Goal: Transaction & Acquisition: Purchase product/service

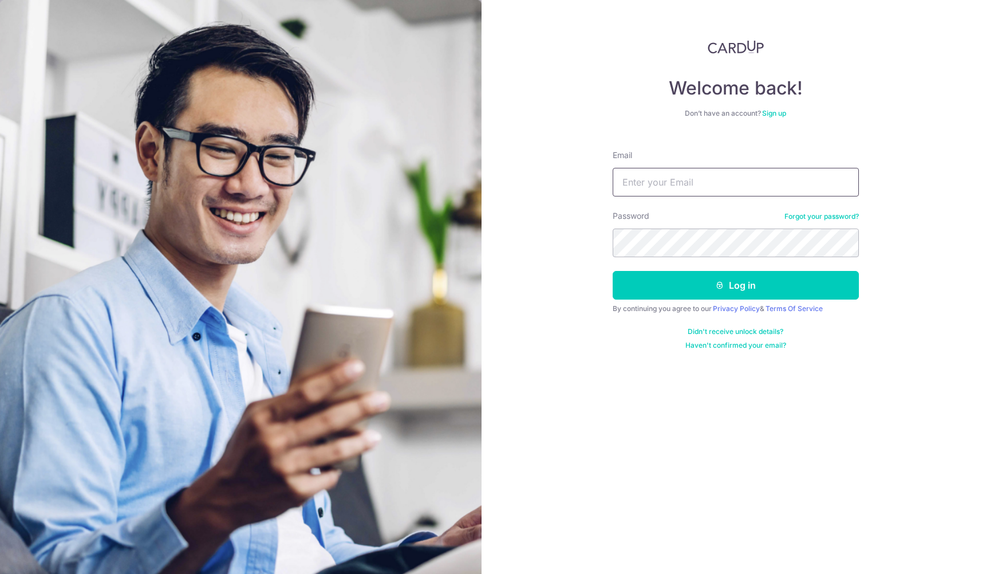
type input "indrasaj@gmail.com"
click at [735, 285] on button "Log in" at bounding box center [736, 285] width 246 height 29
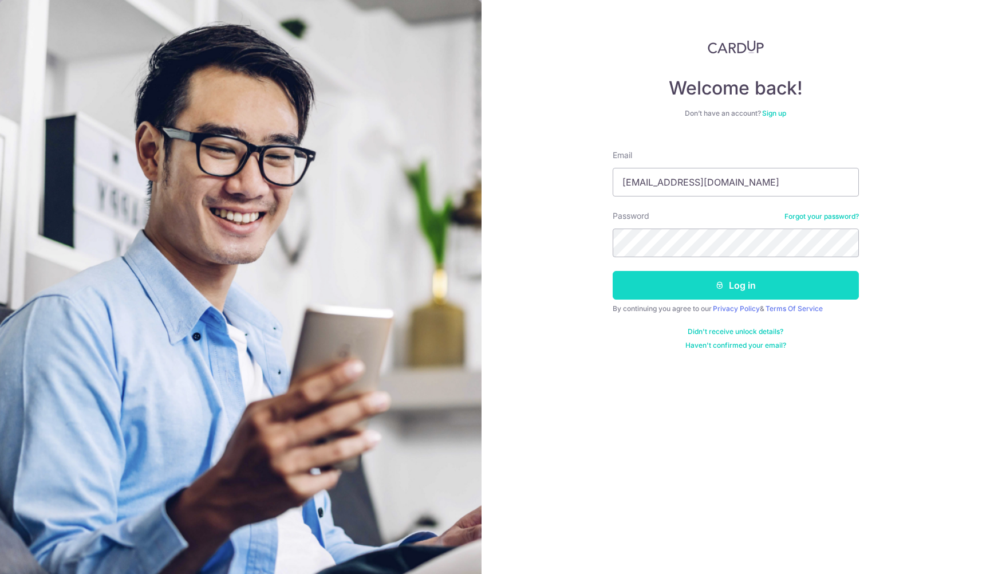
click at [685, 290] on button "Log in" at bounding box center [736, 285] width 246 height 29
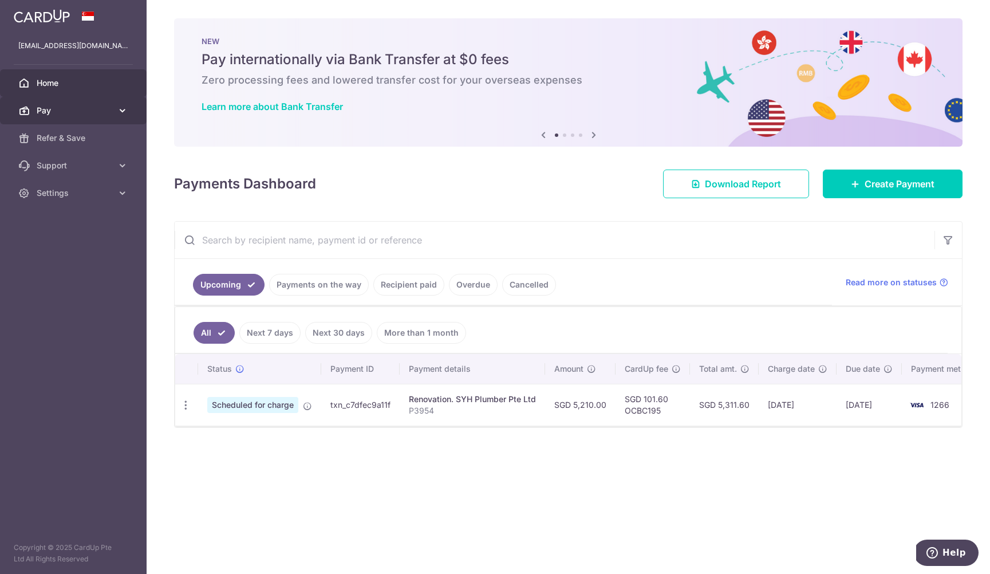
click at [98, 108] on span "Pay" at bounding box center [75, 110] width 76 height 11
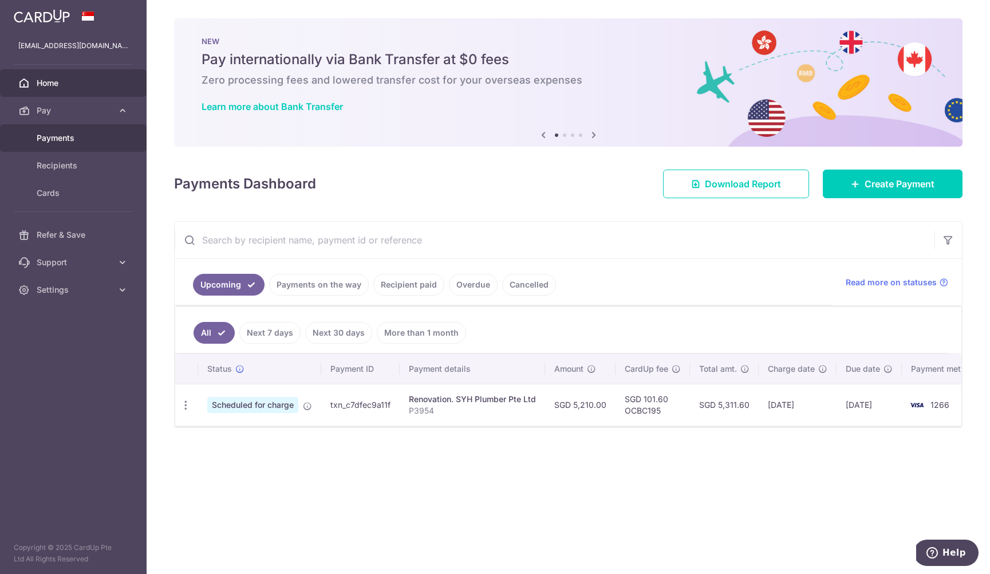
click at [75, 142] on span "Payments" at bounding box center [75, 137] width 76 height 11
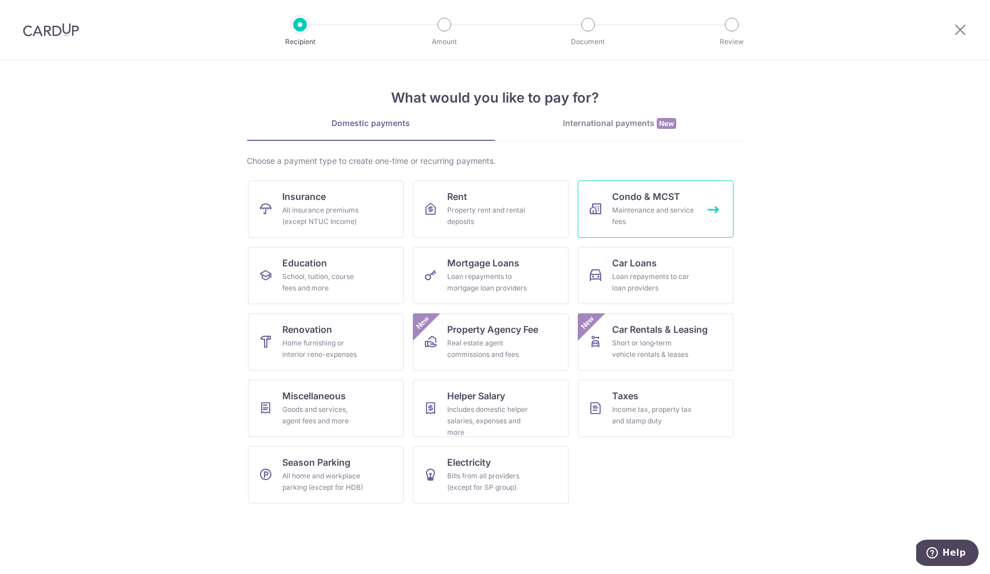
click at [653, 204] on div "Maintenance and service fees" at bounding box center [653, 215] width 82 height 23
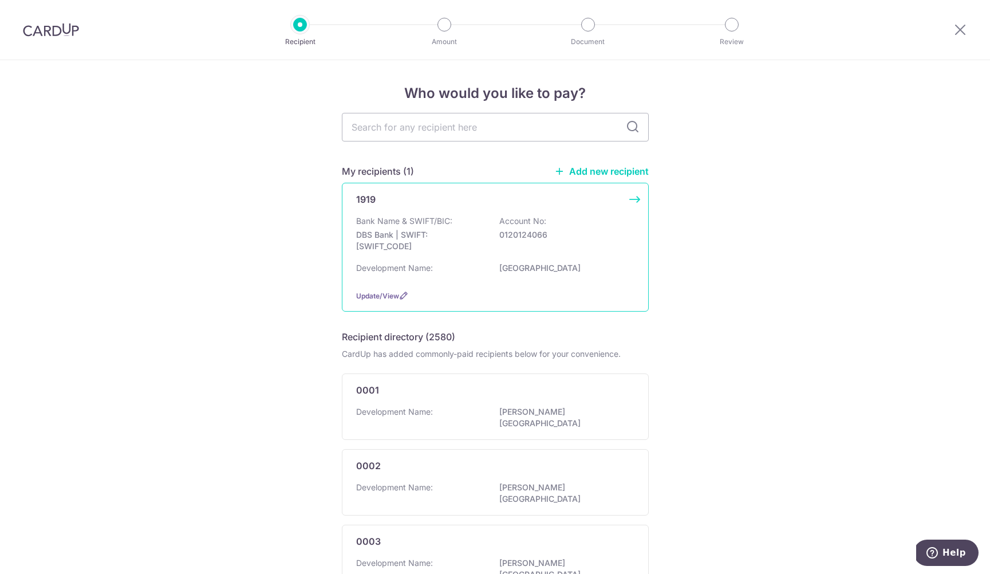
click at [559, 256] on div "Bank Name & SWIFT/BIC: DBS Bank | SWIFT: DBSSSGSGXXX Account No: 0120124066" at bounding box center [495, 236] width 278 height 42
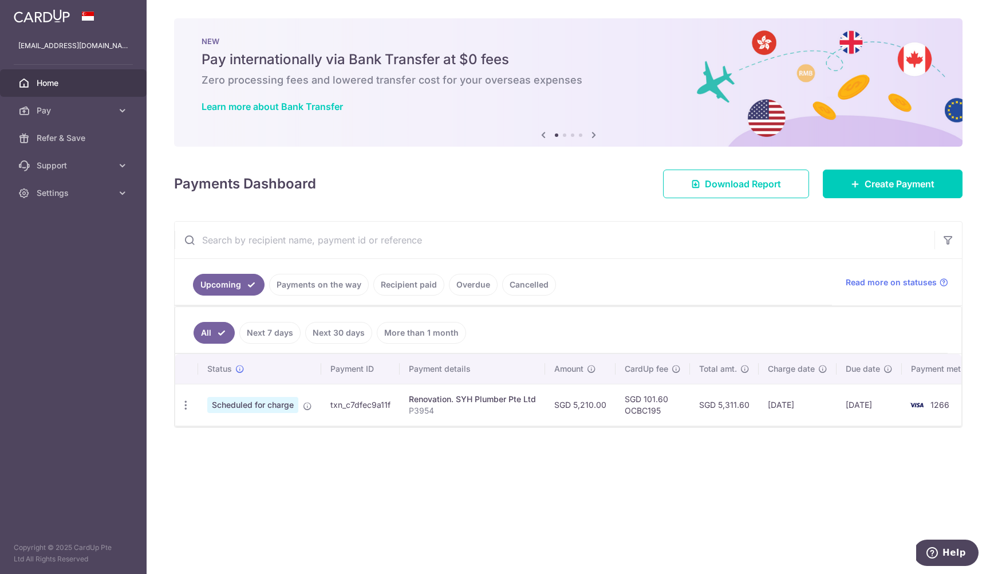
click at [401, 283] on link "Recipient paid" at bounding box center [408, 285] width 71 height 22
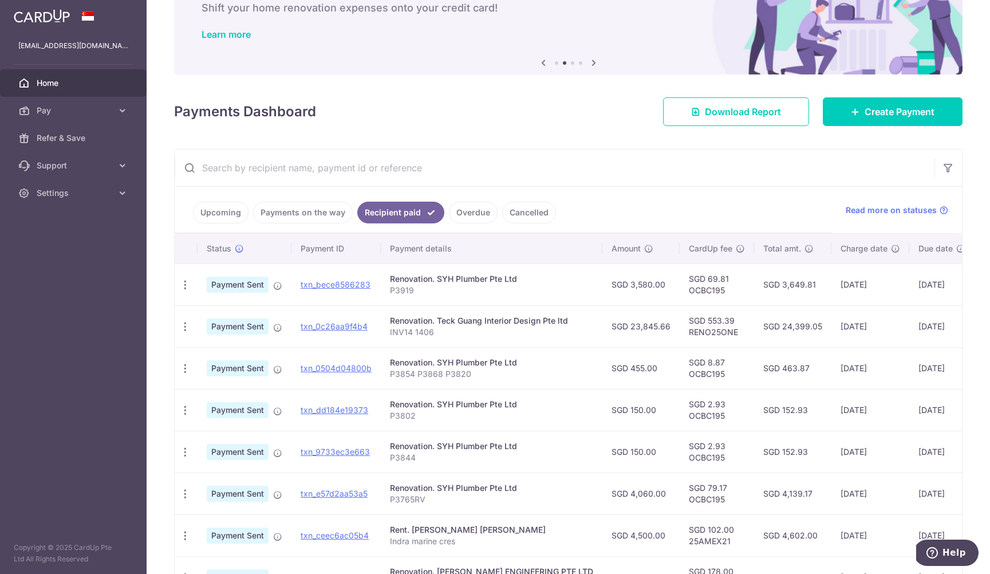
scroll to position [73, 0]
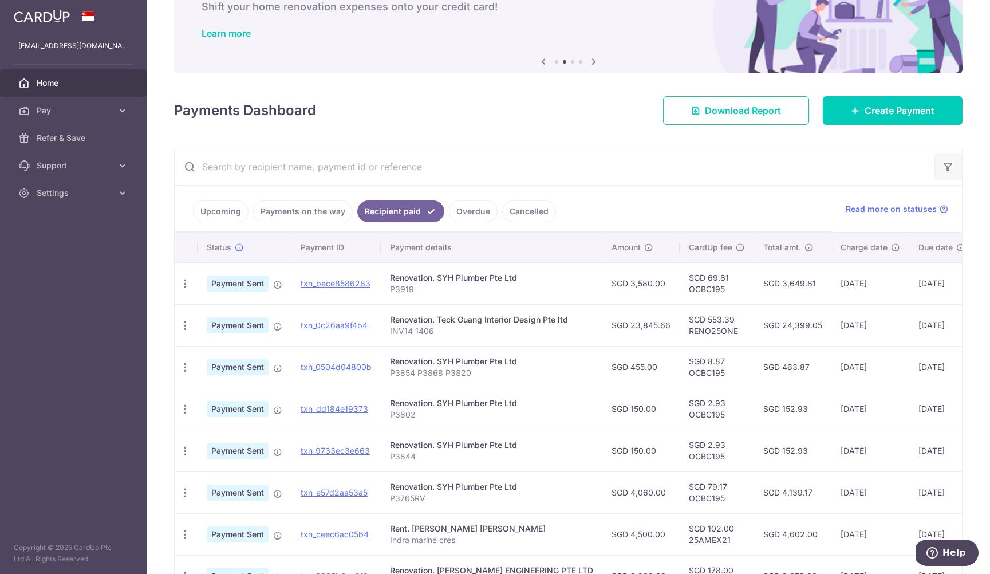
click at [949, 172] on icon "button" at bounding box center [947, 166] width 11 height 11
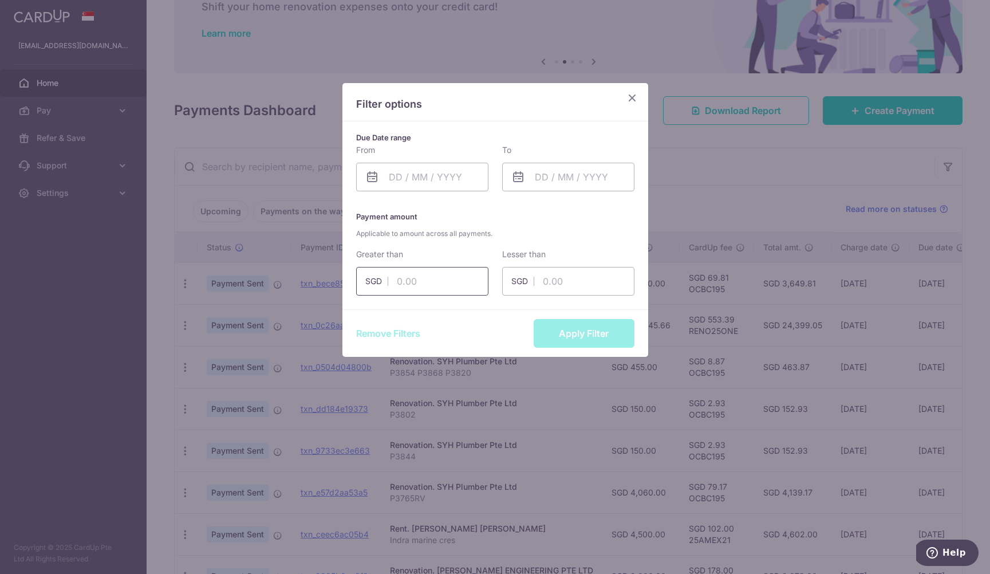
click at [440, 285] on input "text" at bounding box center [422, 281] width 132 height 29
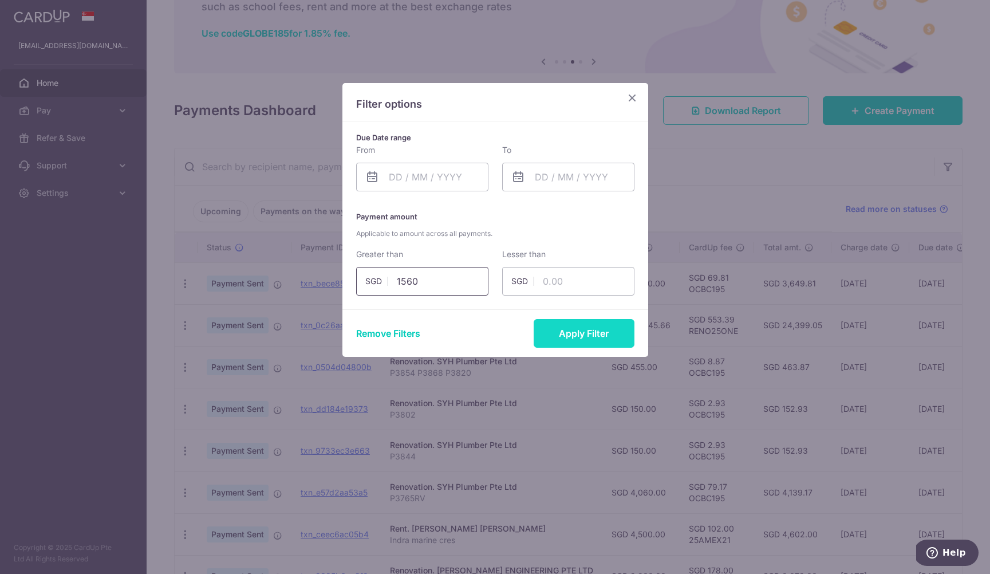
type input "1560"
click at [586, 339] on button "Apply Filter" at bounding box center [584, 333] width 101 height 29
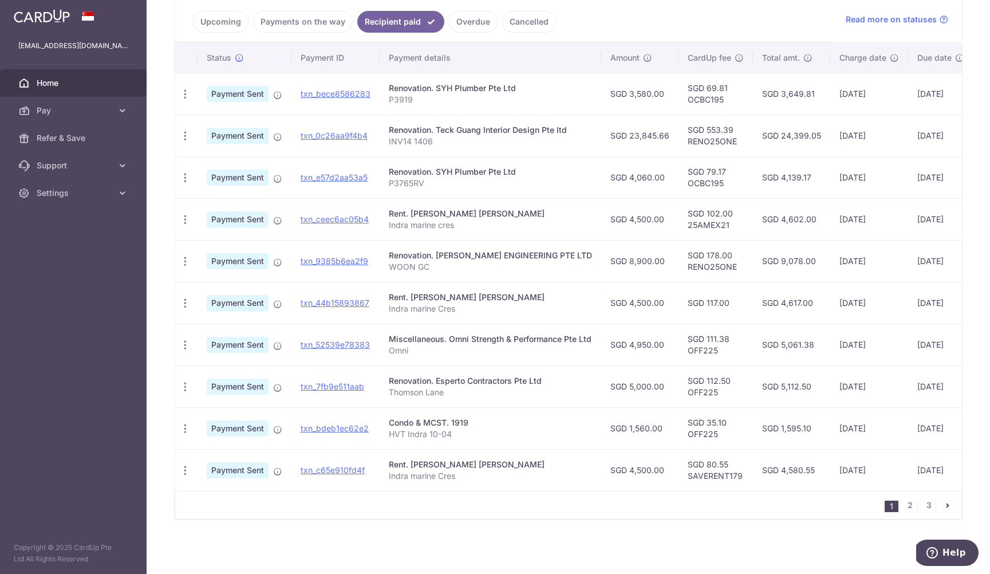
scroll to position [263, 0]
click at [909, 504] on link "2" at bounding box center [910, 505] width 14 height 14
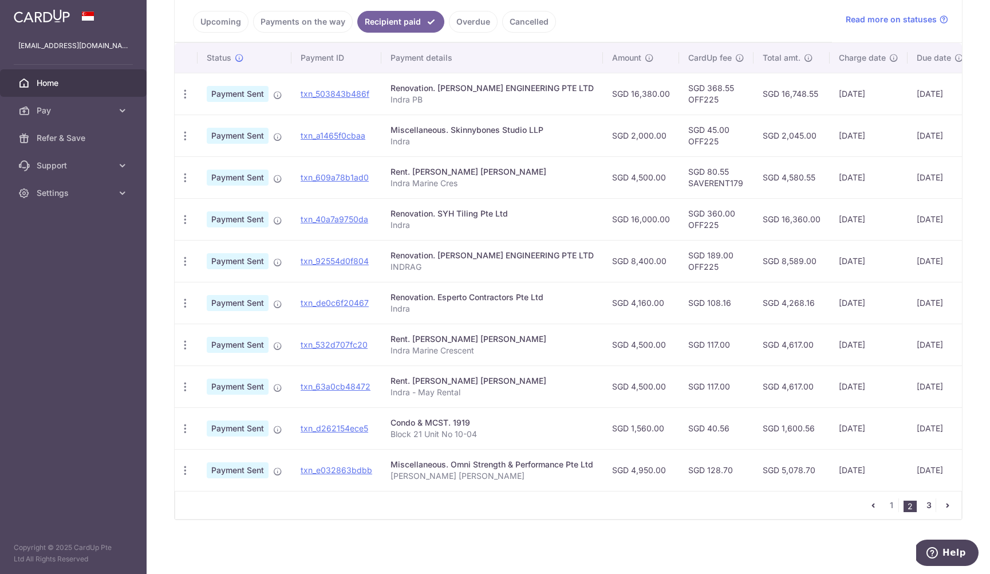
click at [928, 505] on link "3" at bounding box center [929, 505] width 14 height 14
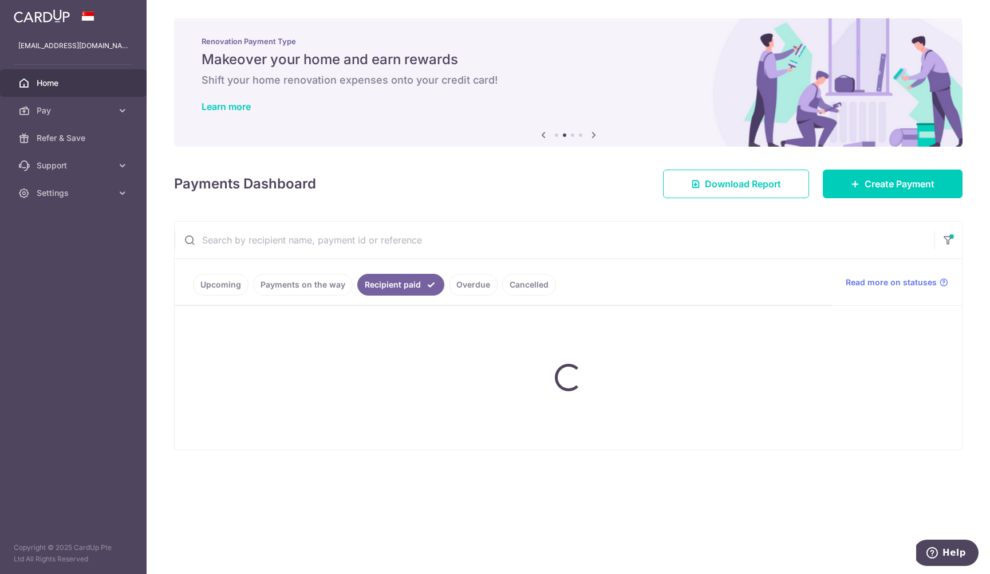
scroll to position [0, 0]
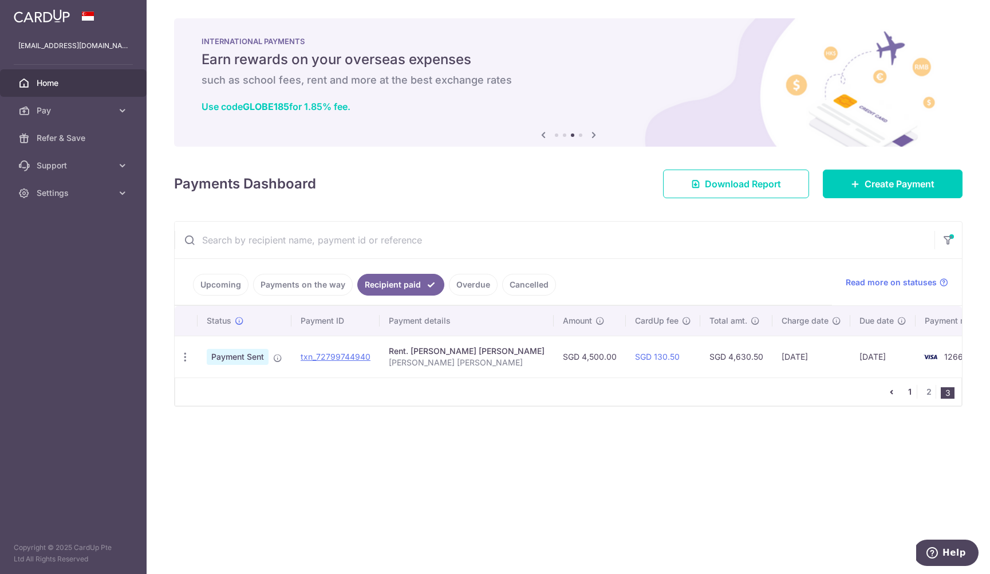
click at [912, 395] on link "1" at bounding box center [910, 392] width 14 height 14
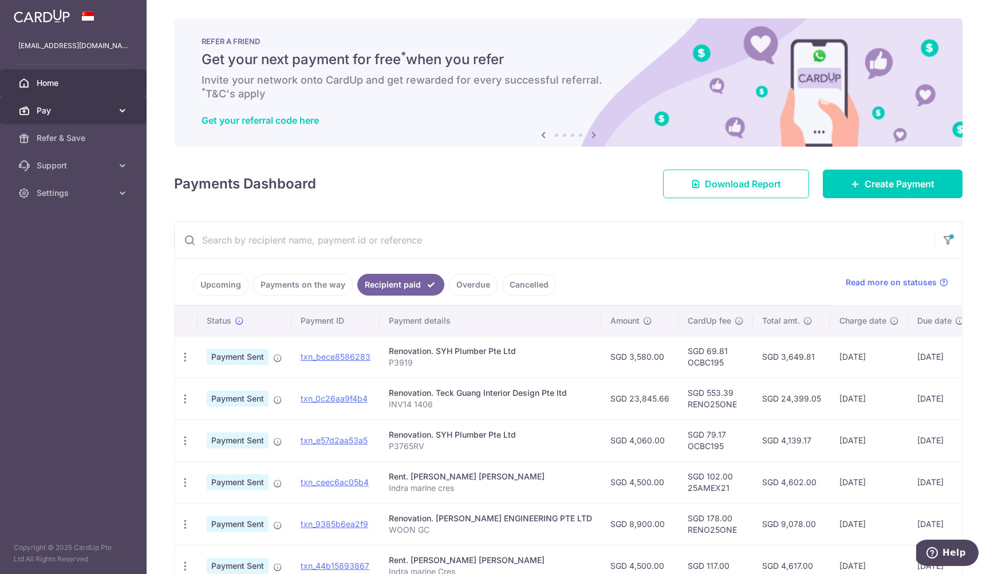
click at [64, 109] on span "Pay" at bounding box center [75, 110] width 76 height 11
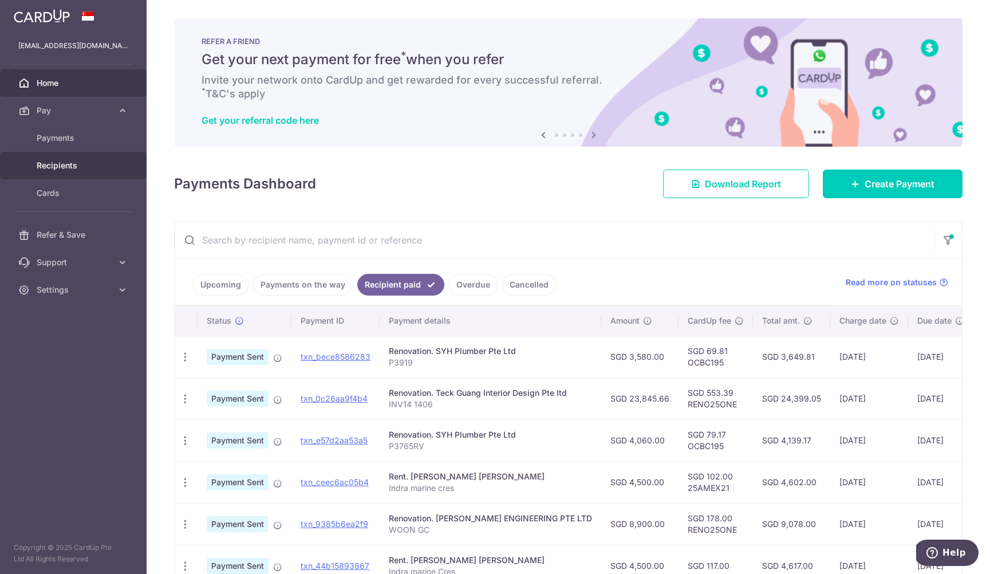
click at [70, 165] on span "Recipients" at bounding box center [75, 165] width 76 height 11
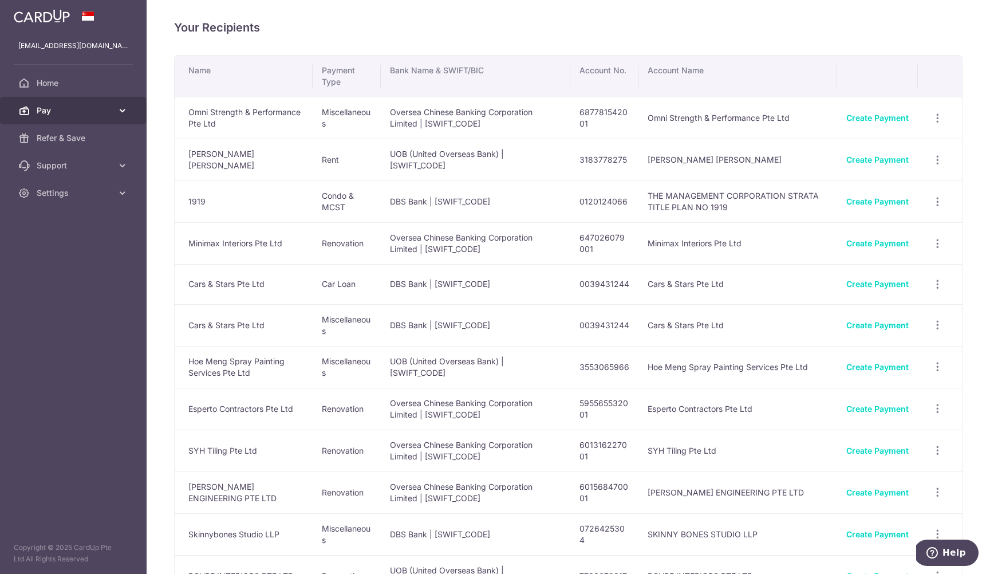
click at [84, 116] on span "Pay" at bounding box center [75, 110] width 76 height 11
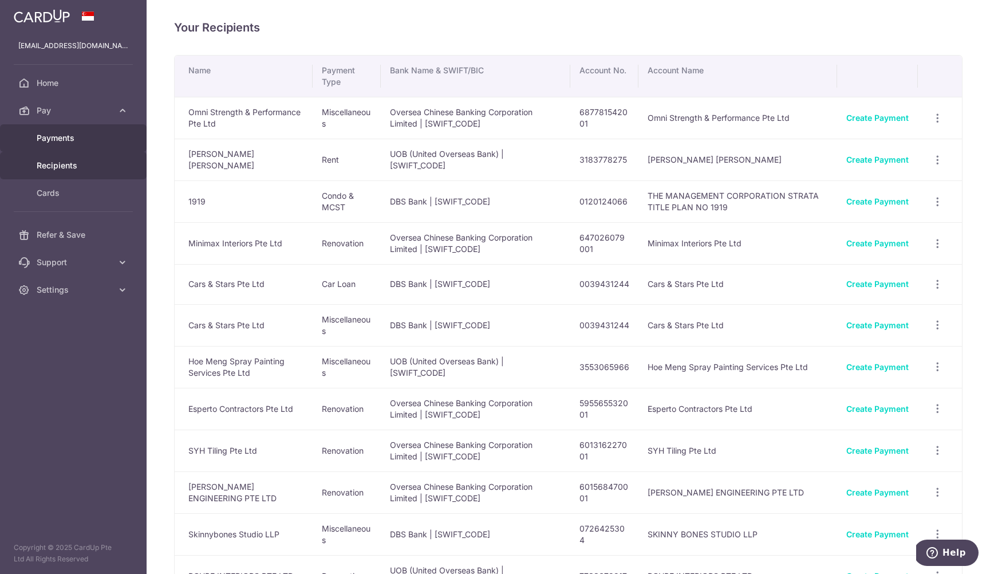
click at [75, 138] on span "Payments" at bounding box center [75, 137] width 76 height 11
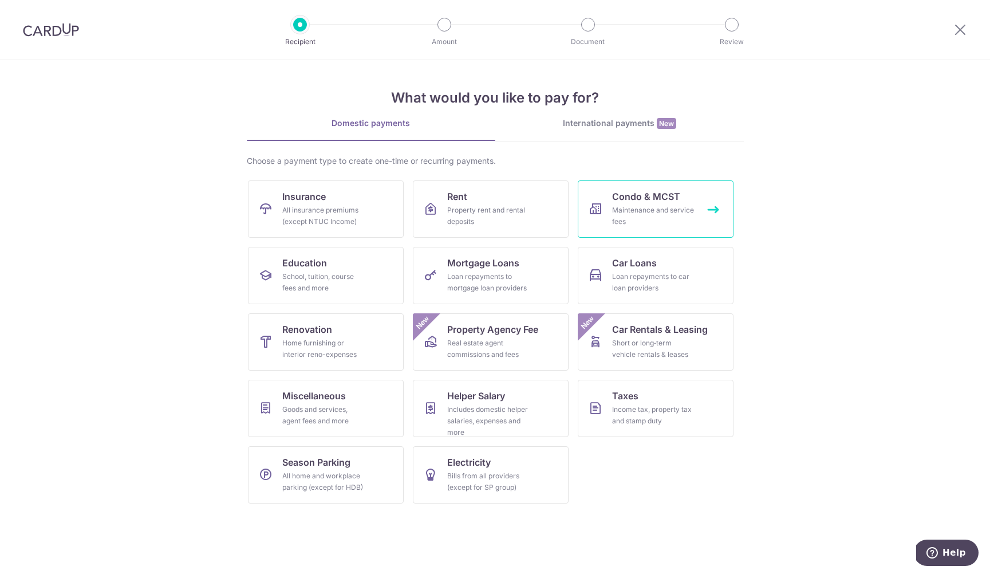
click at [644, 205] on div "Maintenance and service fees" at bounding box center [653, 215] width 82 height 23
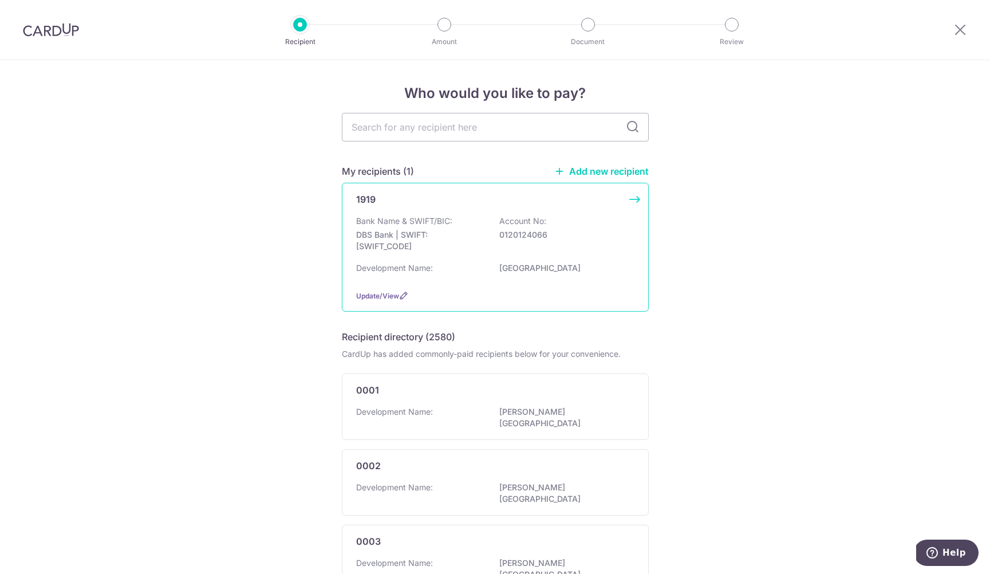
click at [493, 266] on div "Development Name: [GEOGRAPHIC_DATA]" at bounding box center [495, 271] width 278 height 18
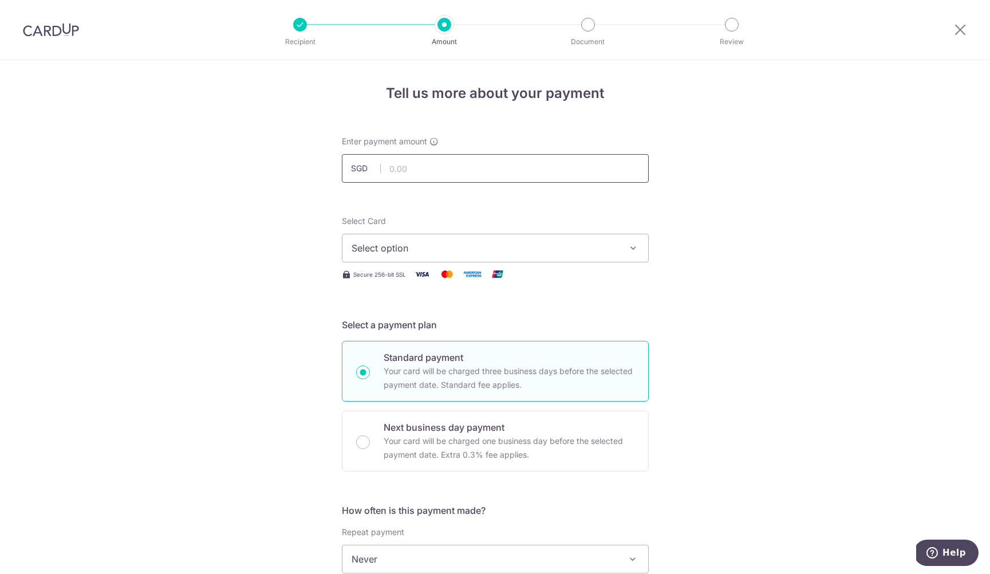
click at [434, 159] on input "text" at bounding box center [495, 168] width 307 height 29
type input "1,560.00"
click at [413, 242] on span "Select option" at bounding box center [484, 248] width 267 height 14
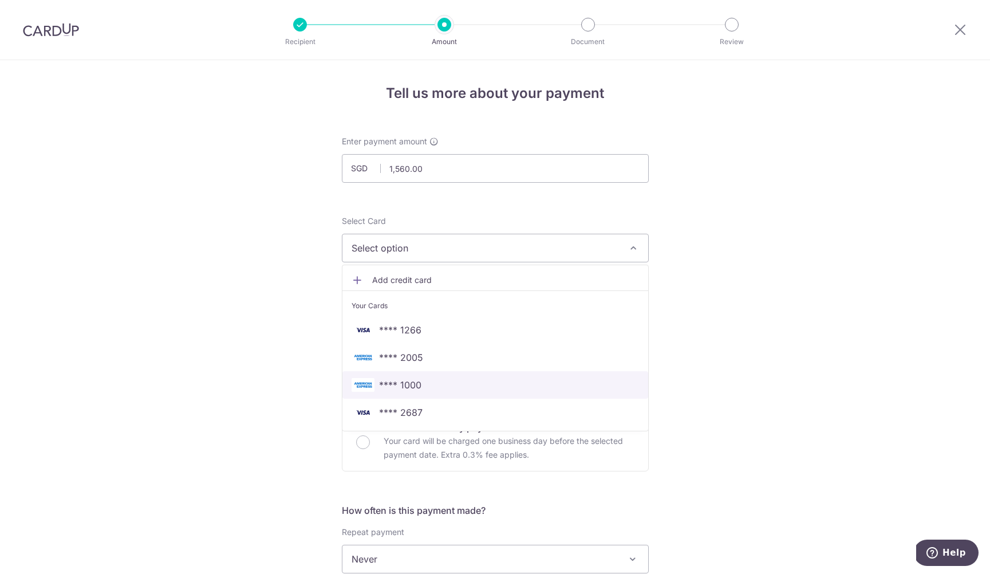
click at [405, 375] on link "**** 1000" at bounding box center [495, 384] width 306 height 27
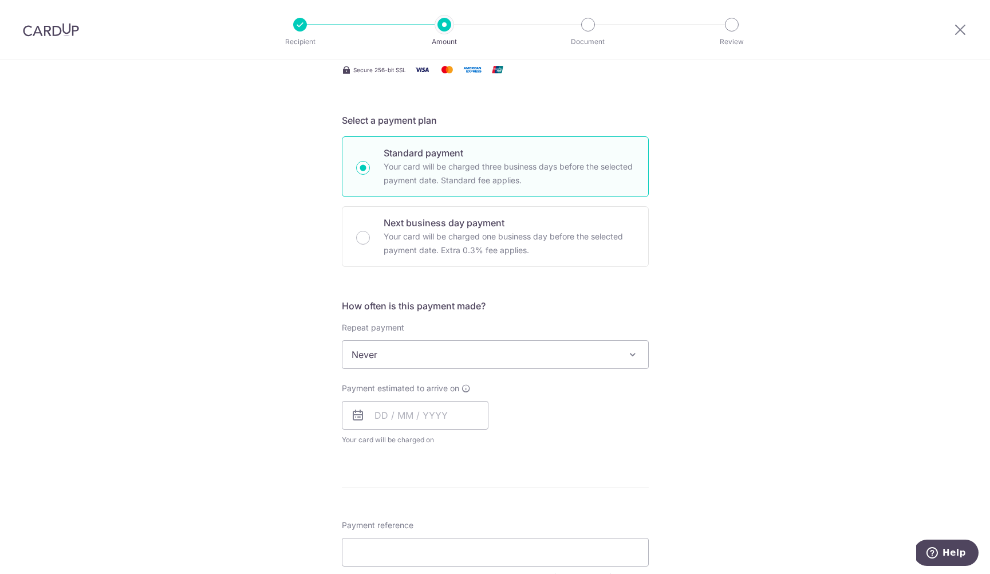
scroll to position [253, 0]
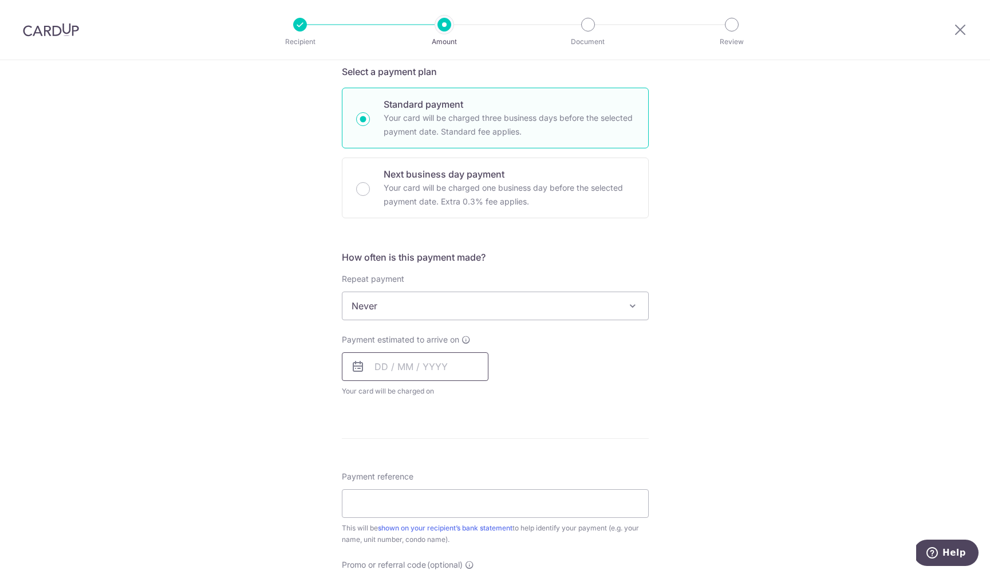
click at [386, 371] on input "text" at bounding box center [415, 366] width 147 height 29
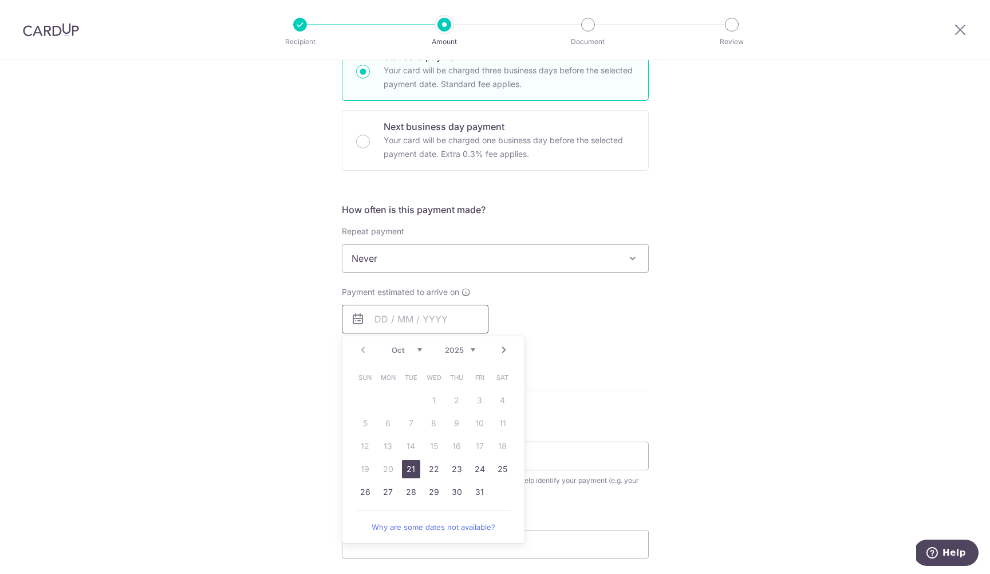
scroll to position [352, 0]
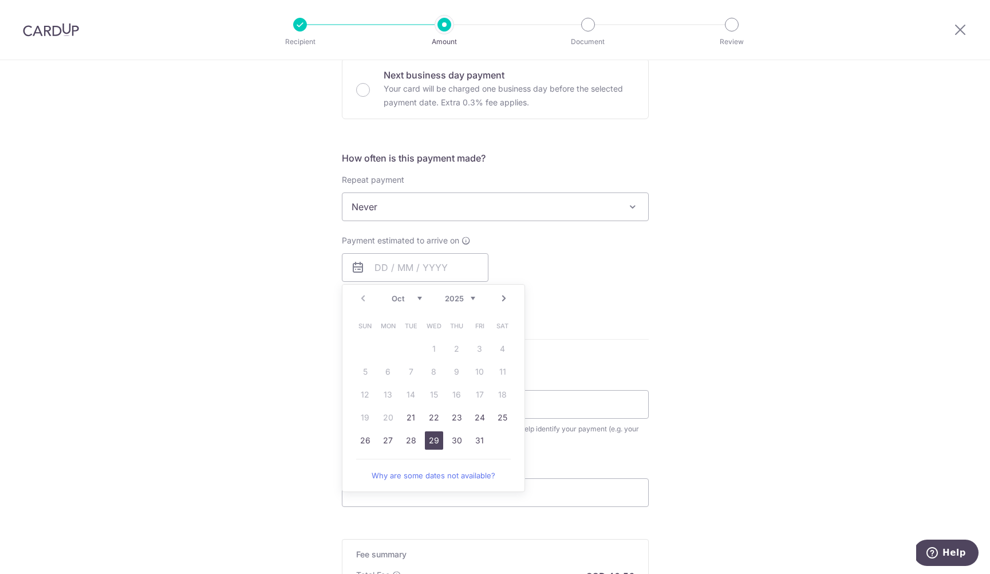
click at [436, 439] on link "29" at bounding box center [434, 440] width 18 height 18
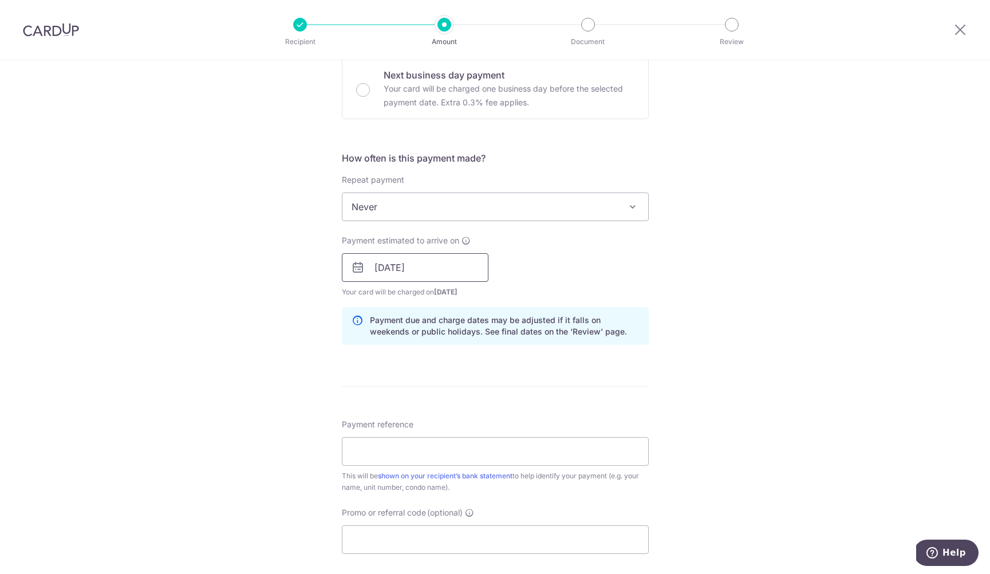
click at [410, 264] on input "[DATE]" at bounding box center [415, 267] width 147 height 29
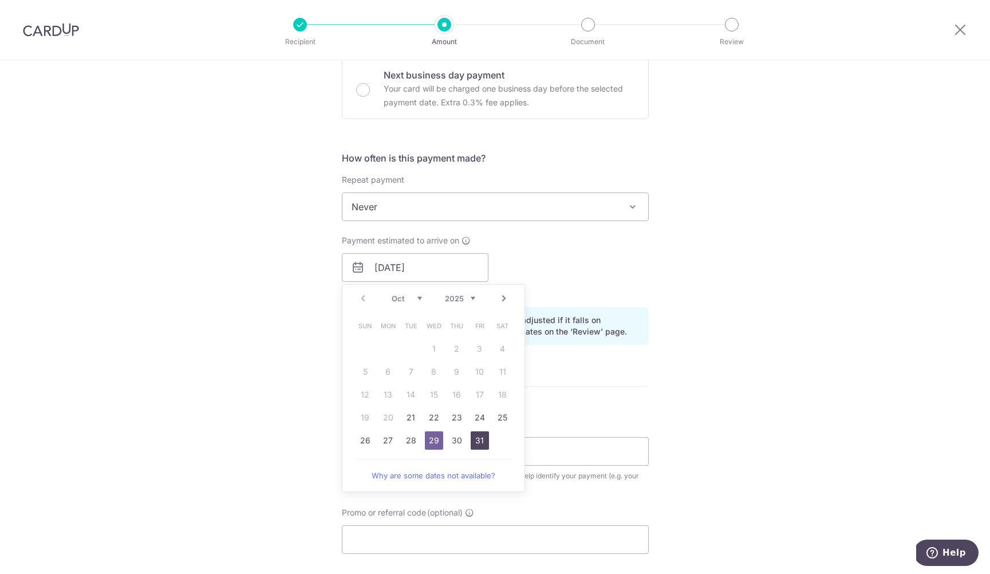
click at [477, 441] on link "31" at bounding box center [480, 440] width 18 height 18
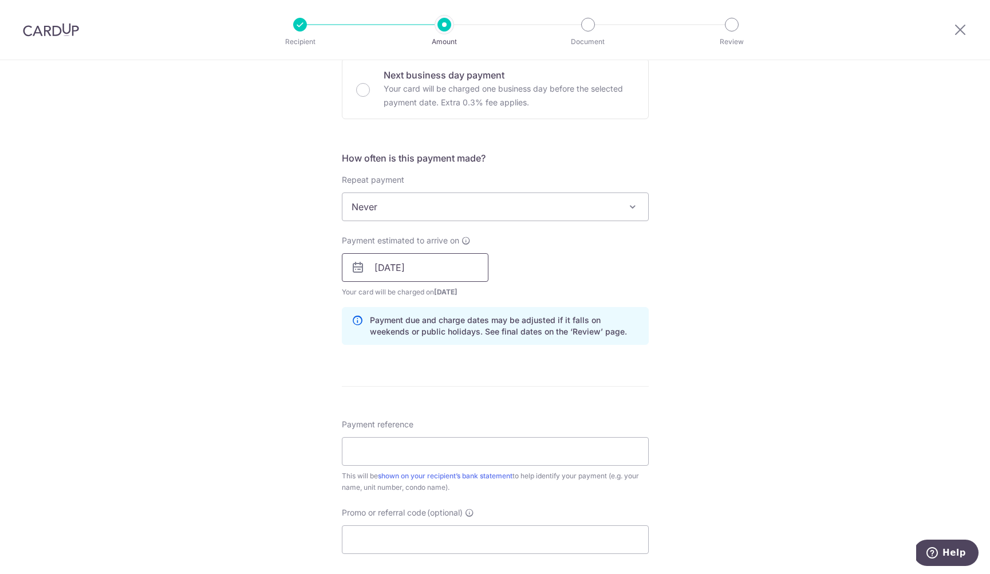
click at [447, 270] on input "[DATE]" at bounding box center [415, 267] width 147 height 29
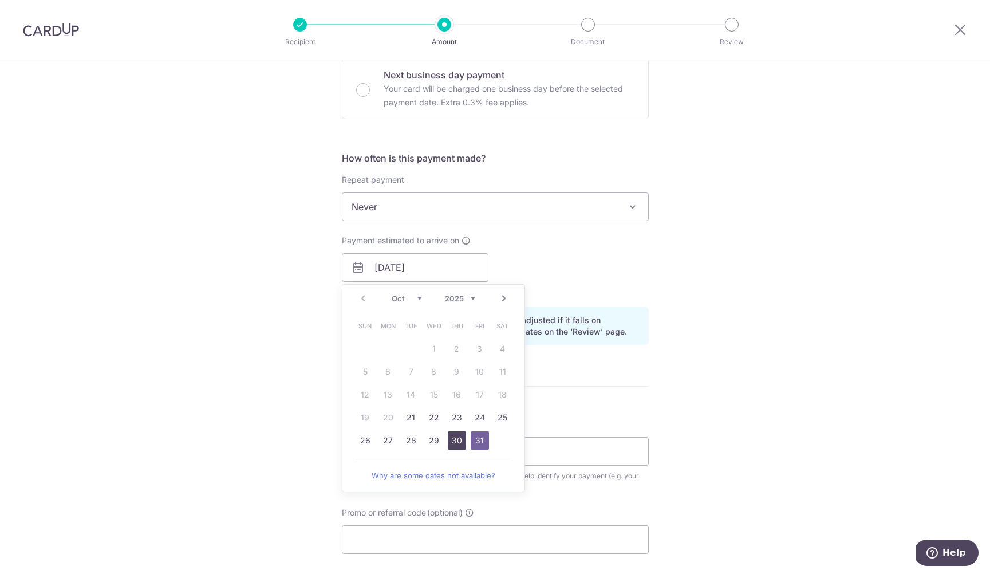
click at [456, 441] on link "30" at bounding box center [457, 440] width 18 height 18
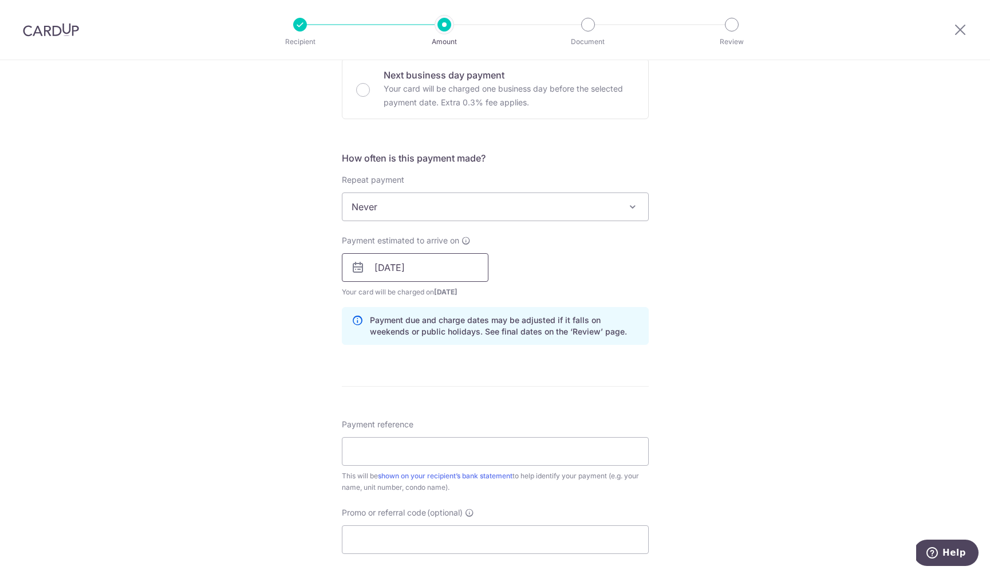
click at [444, 268] on input "[DATE]" at bounding box center [415, 267] width 147 height 29
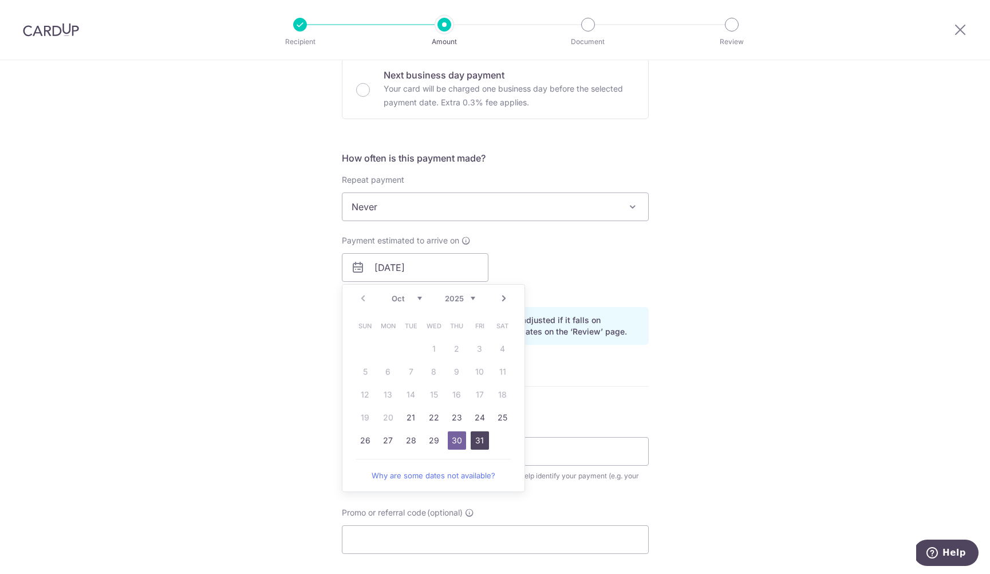
click at [479, 438] on link "31" at bounding box center [480, 440] width 18 height 18
type input "[DATE]"
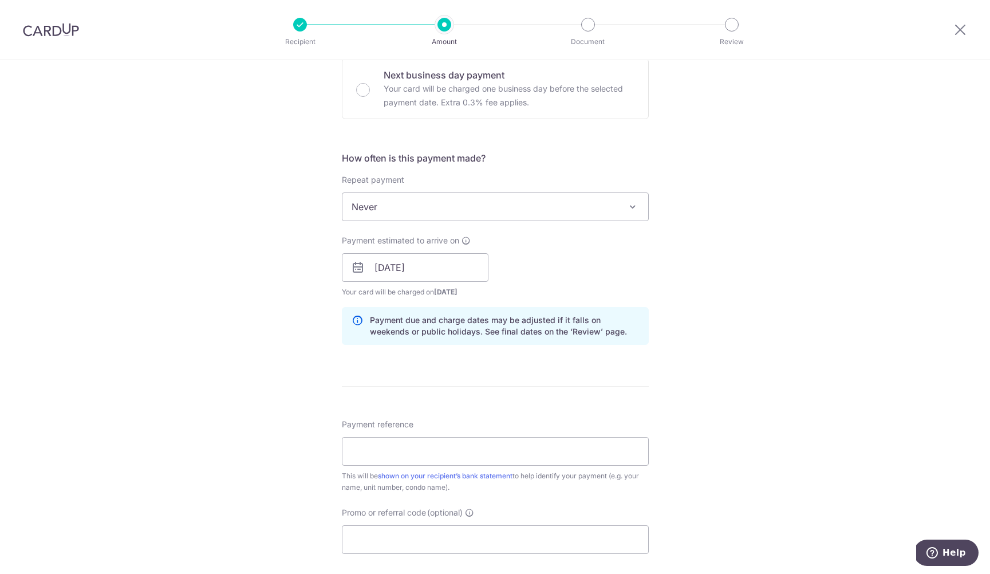
click at [208, 408] on div "Tell us more about your payment Enter payment amount SGD 1,560.00 1560.00 Selec…" at bounding box center [495, 249] width 990 height 1082
click at [405, 443] on input "Payment reference" at bounding box center [495, 451] width 307 height 29
type input "MCST 1919 Unit 10-04"
click at [368, 537] on input "Promo or referral code (optional)" at bounding box center [495, 539] width 307 height 29
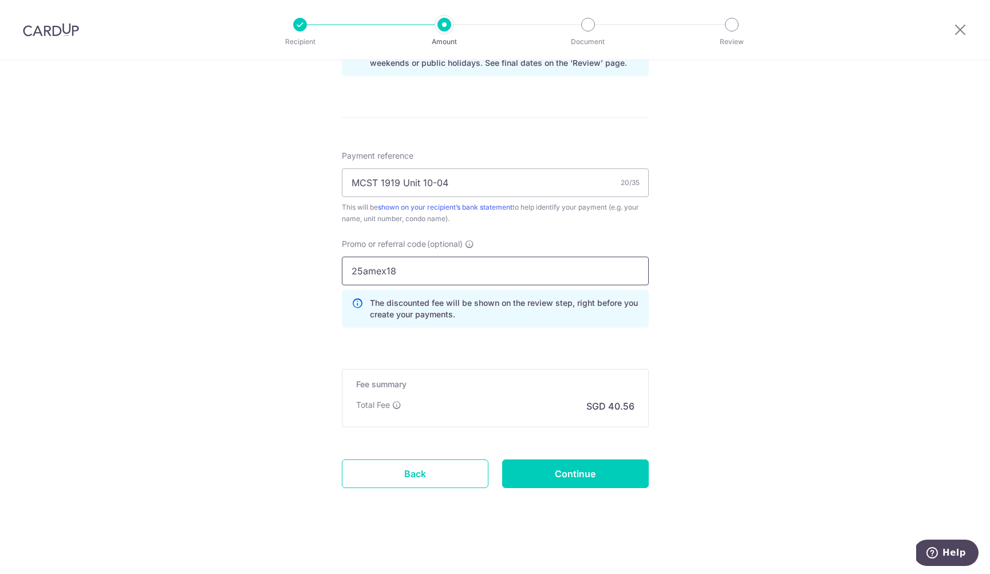
scroll to position [621, 0]
type input "25amex18"
click at [548, 482] on input "Continue" at bounding box center [575, 473] width 147 height 29
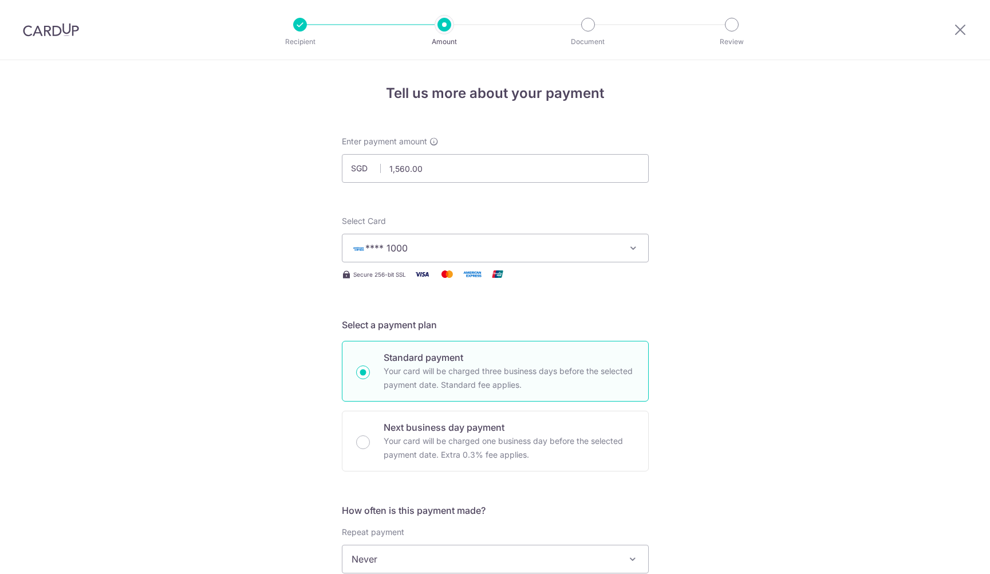
scroll to position [637, 0]
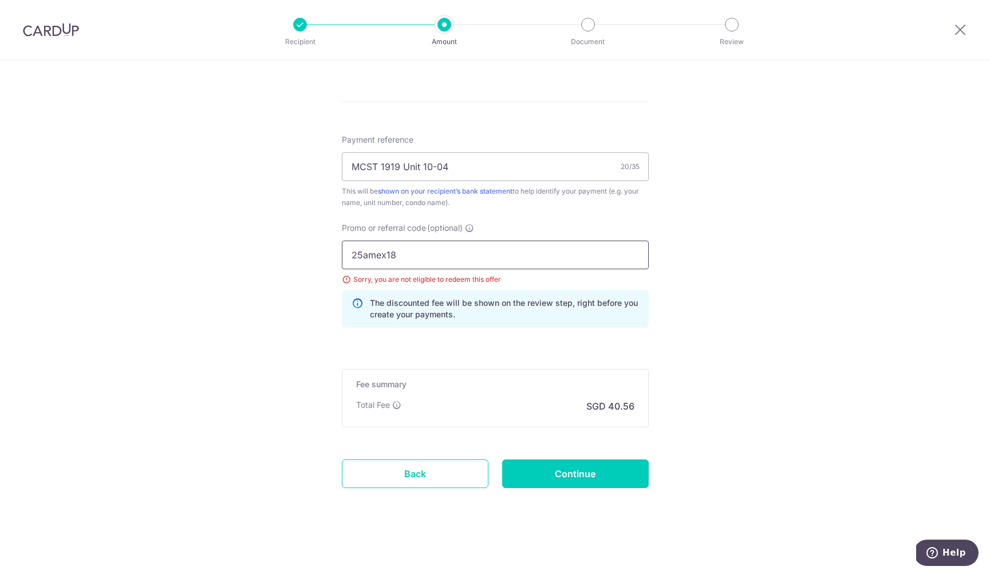
click at [521, 250] on input "25amex18" at bounding box center [495, 254] width 307 height 29
type input "25amex21"
click at [592, 474] on input "Continue" at bounding box center [575, 473] width 147 height 29
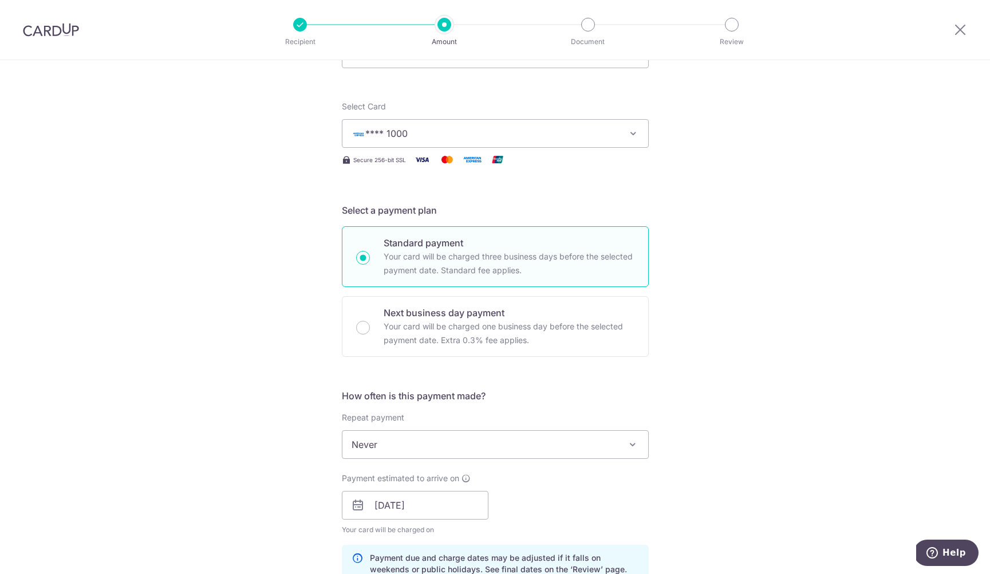
scroll to position [78, 0]
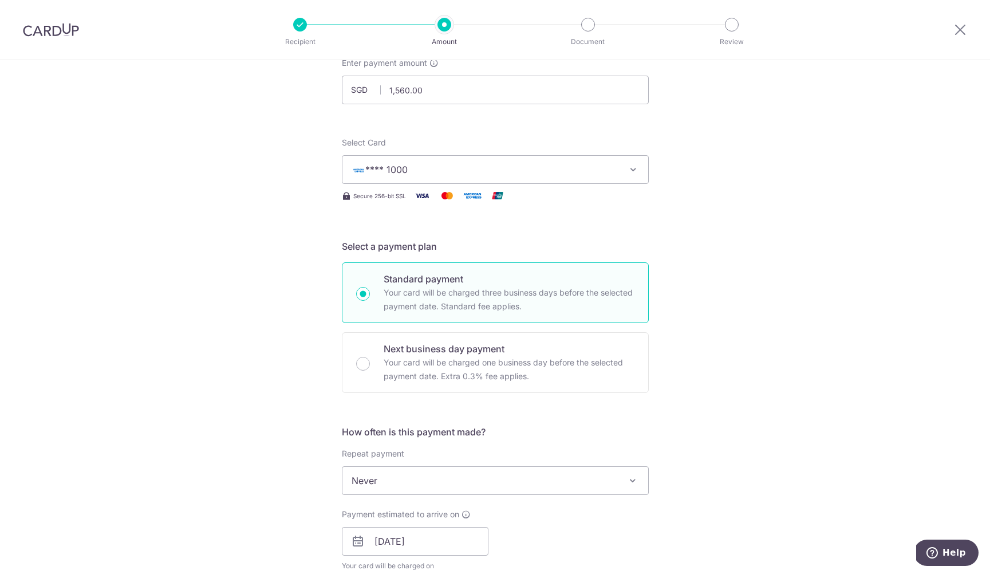
click at [382, 165] on span "**** 1000" at bounding box center [386, 169] width 42 height 11
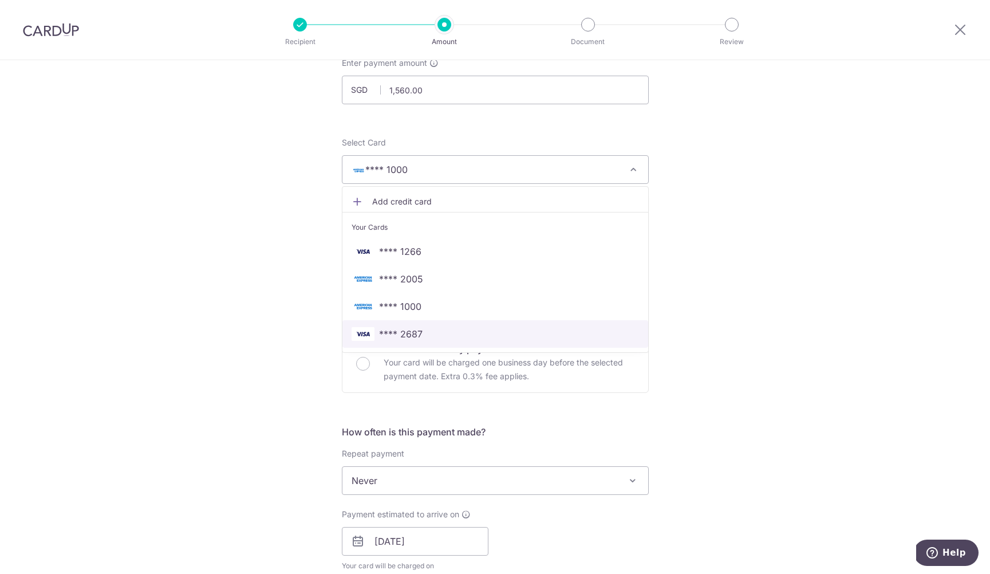
click at [405, 329] on span "**** 2687" at bounding box center [401, 334] width 44 height 14
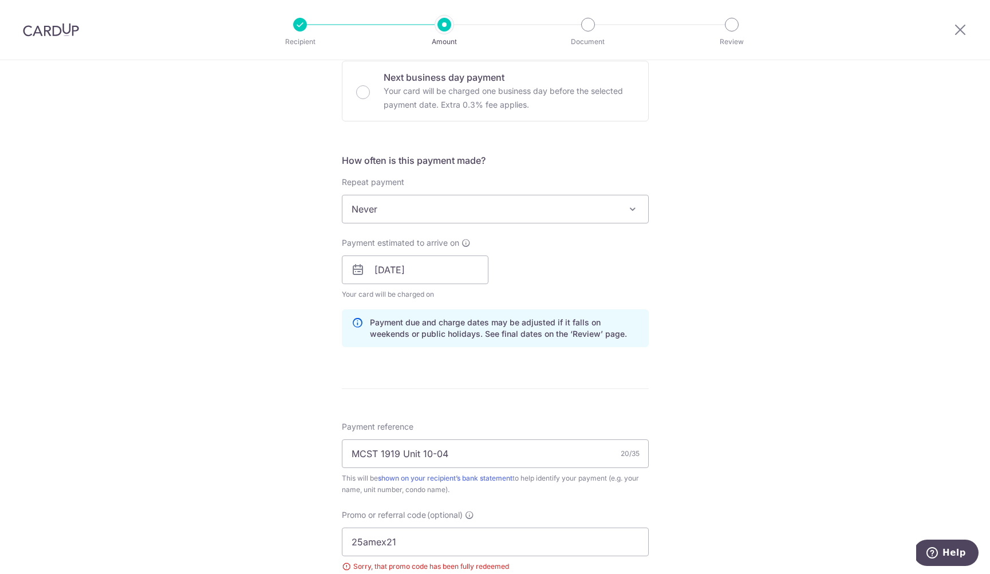
scroll to position [346, 0]
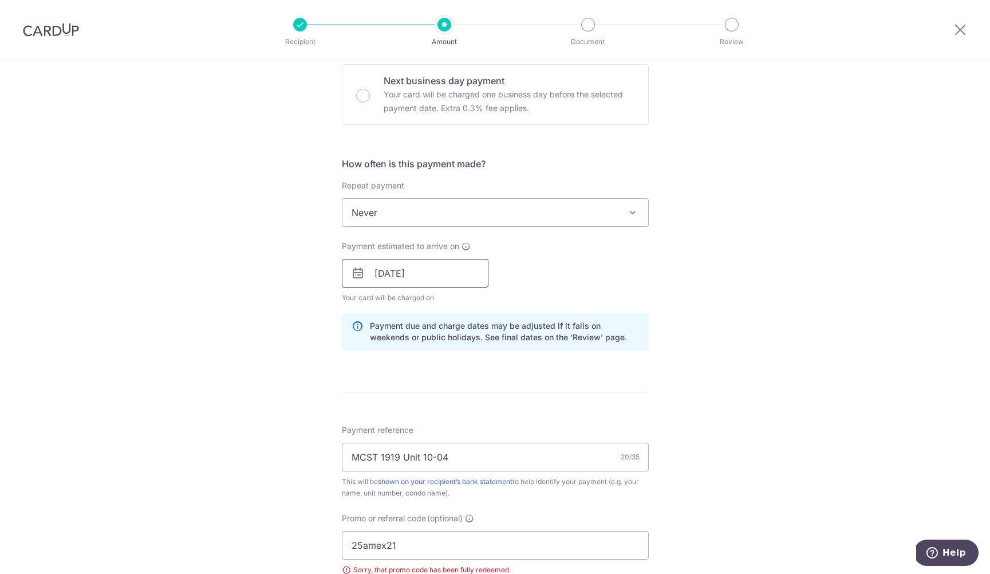
click at [421, 276] on input "31/10/2025" at bounding box center [415, 273] width 147 height 29
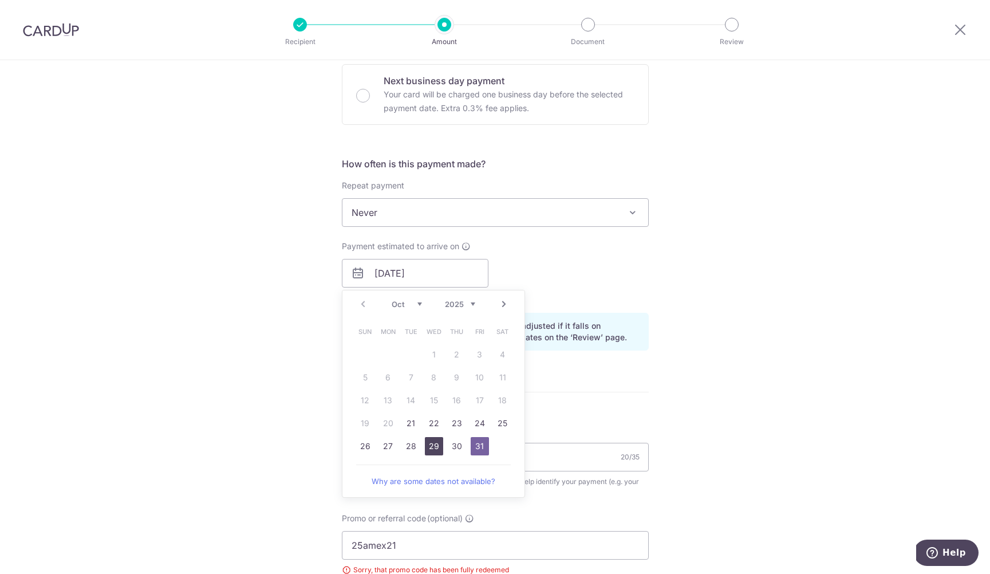
click at [437, 446] on link "29" at bounding box center [434, 446] width 18 height 18
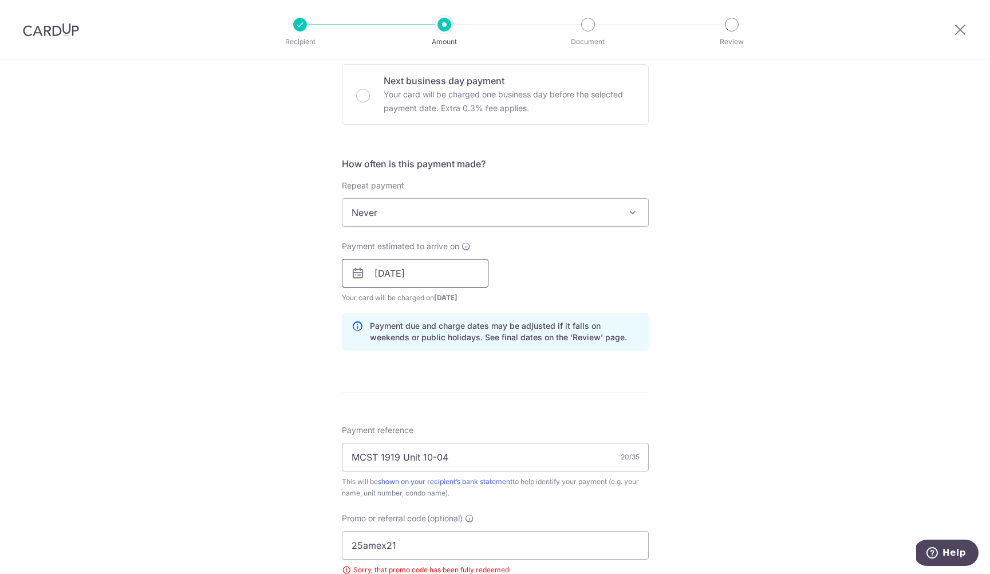
click at [421, 269] on input "29/10/2025" at bounding box center [415, 273] width 147 height 29
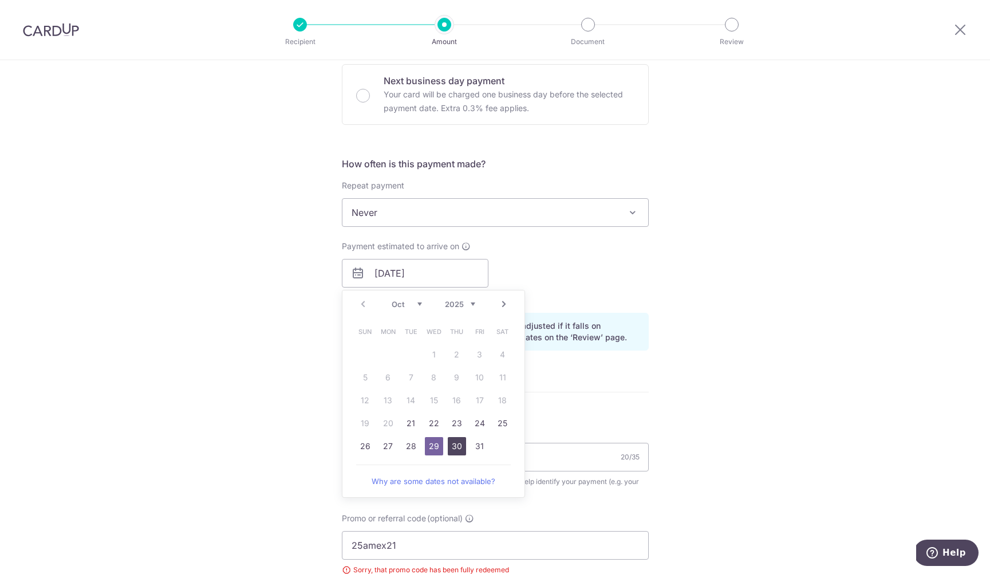
click at [455, 449] on link "30" at bounding box center [457, 446] width 18 height 18
type input "30/10/2025"
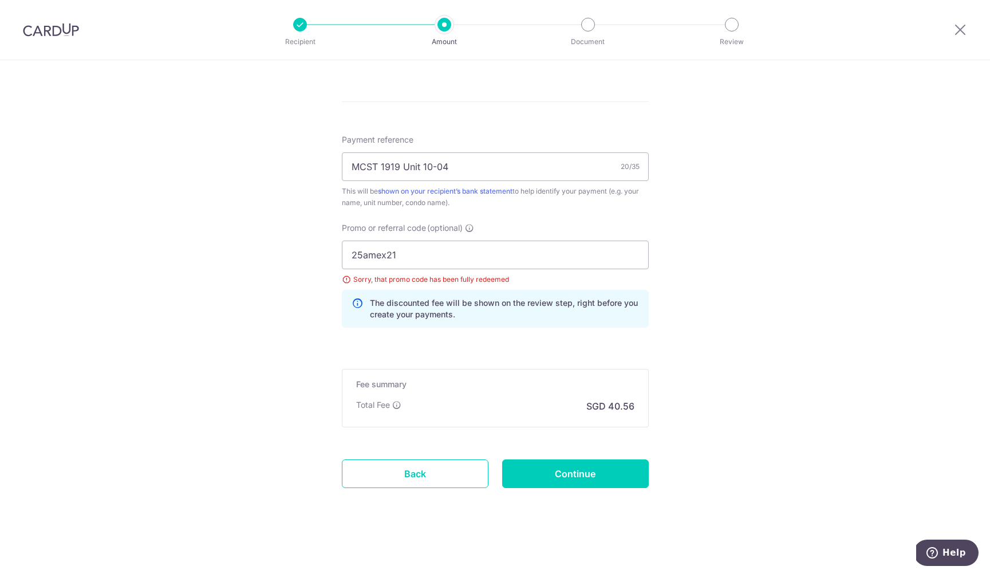
scroll to position [637, 0]
click at [421, 254] on input "25amex21" at bounding box center [495, 254] width 307 height 29
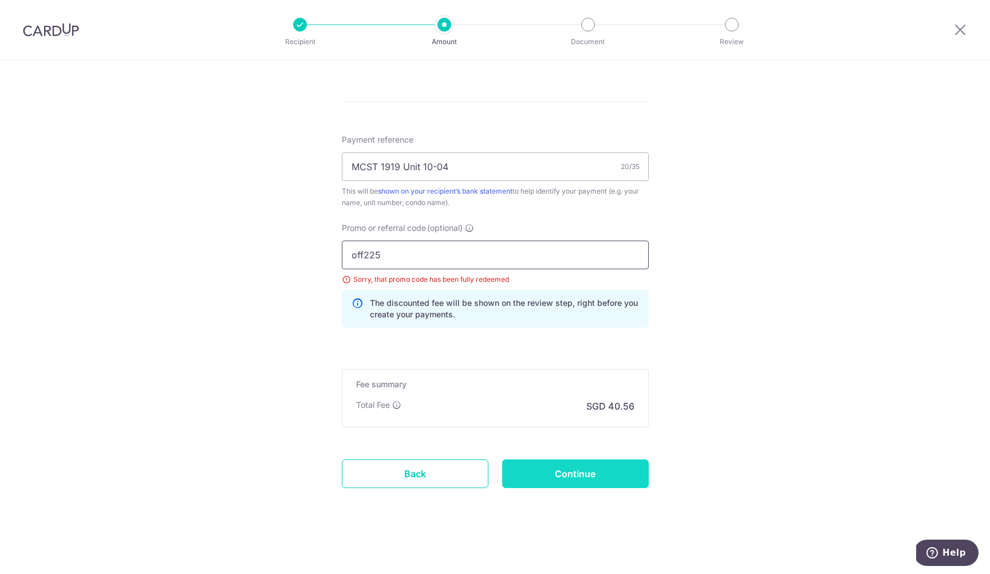
type input "off225"
click at [570, 465] on input "Continue" at bounding box center [575, 473] width 147 height 29
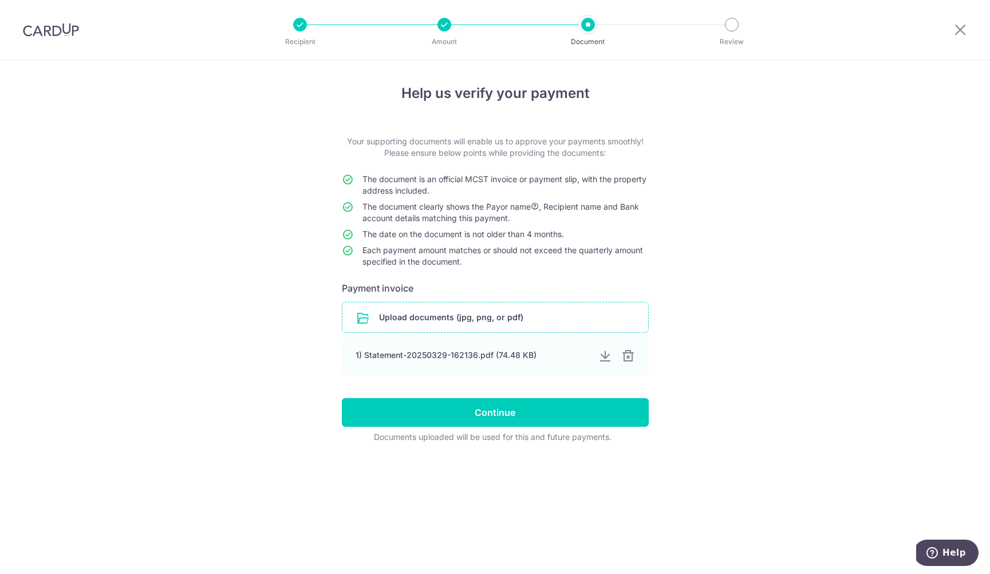
click at [505, 315] on input "file" at bounding box center [495, 317] width 306 height 30
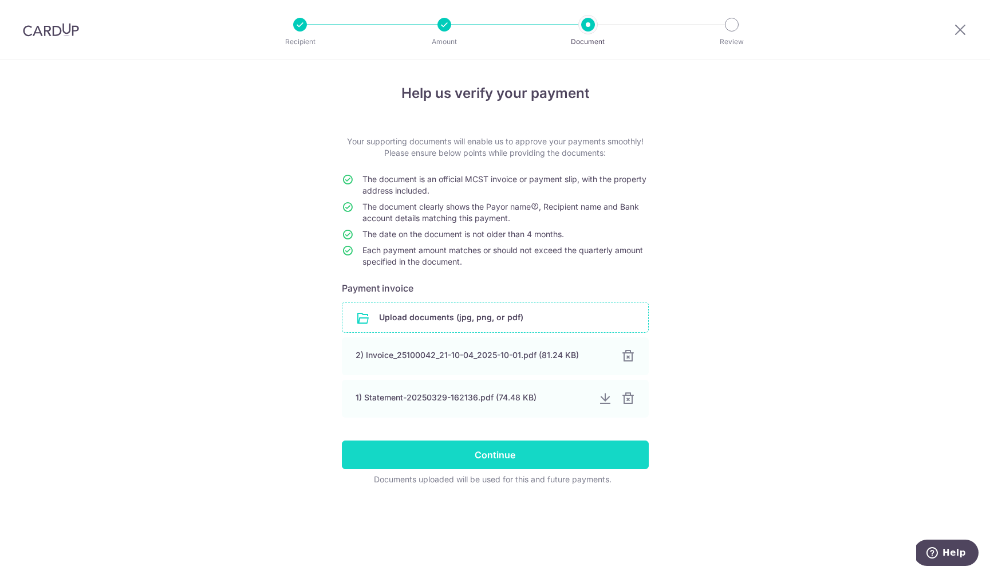
click at [506, 455] on input "Continue" at bounding box center [495, 454] width 307 height 29
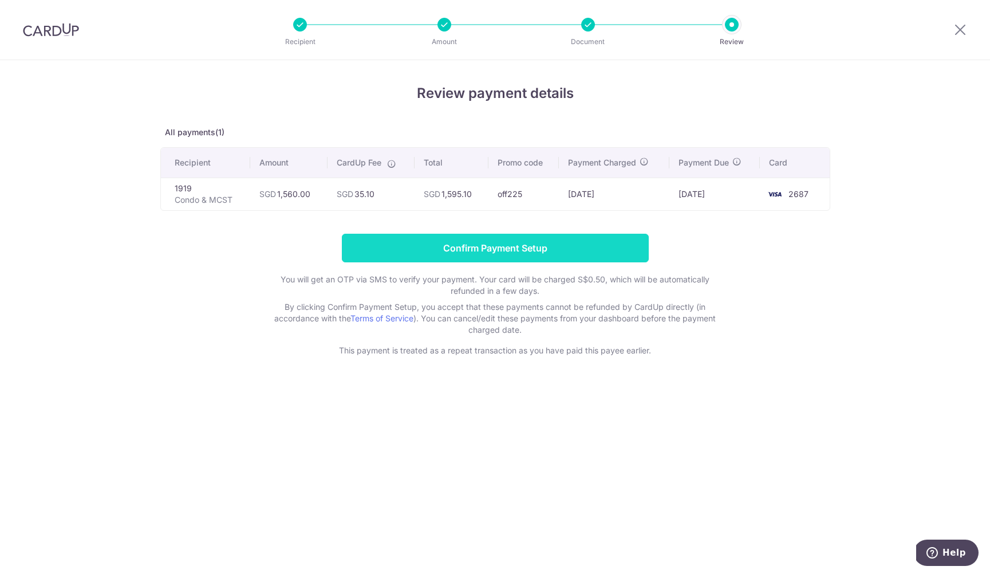
click at [465, 244] on input "Confirm Payment Setup" at bounding box center [495, 248] width 307 height 29
